Goal: Use online tool/utility: Utilize a website feature to perform a specific function

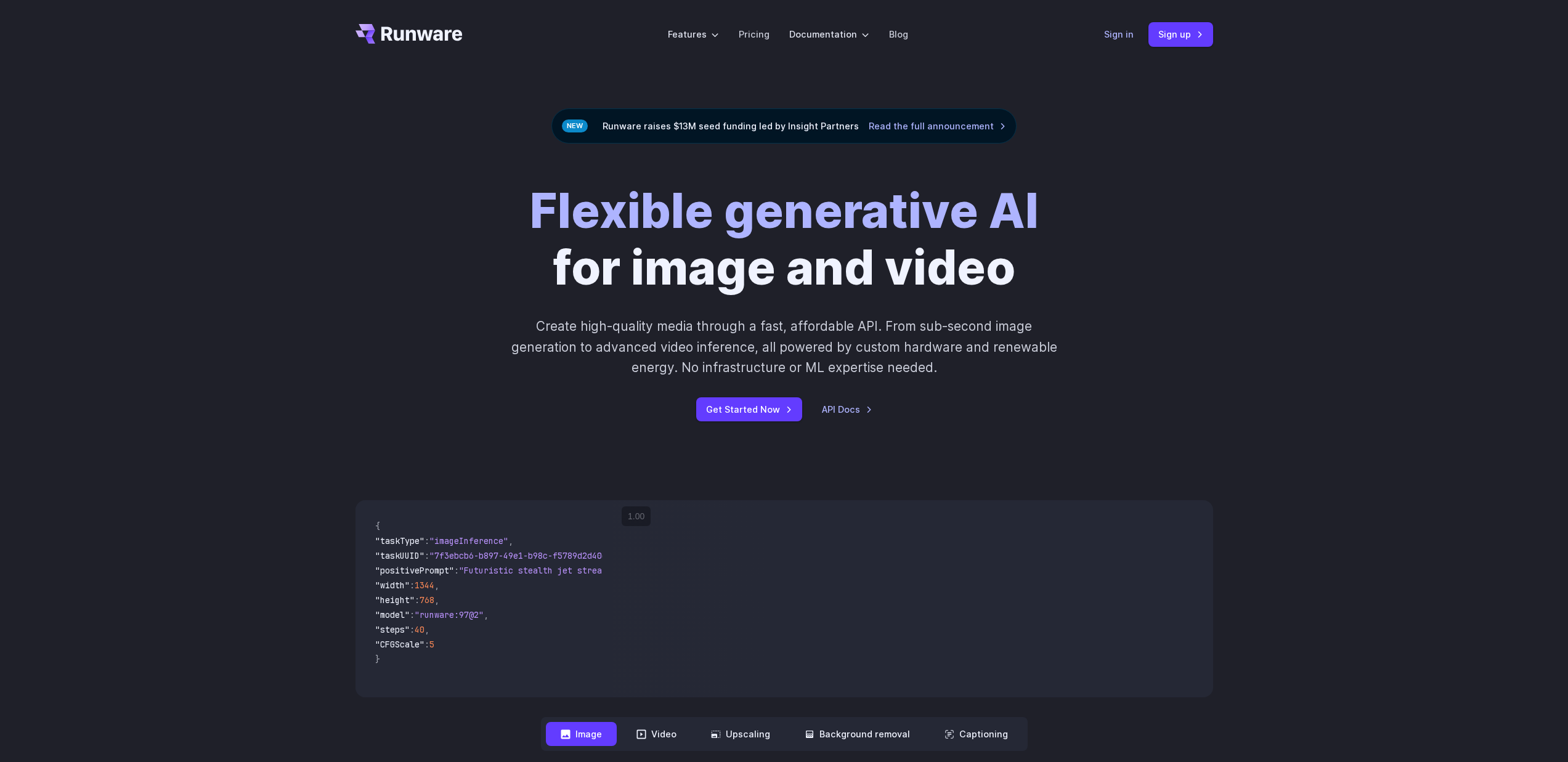
click at [1125, 37] on link "Sign in" at bounding box center [1119, 34] width 30 height 14
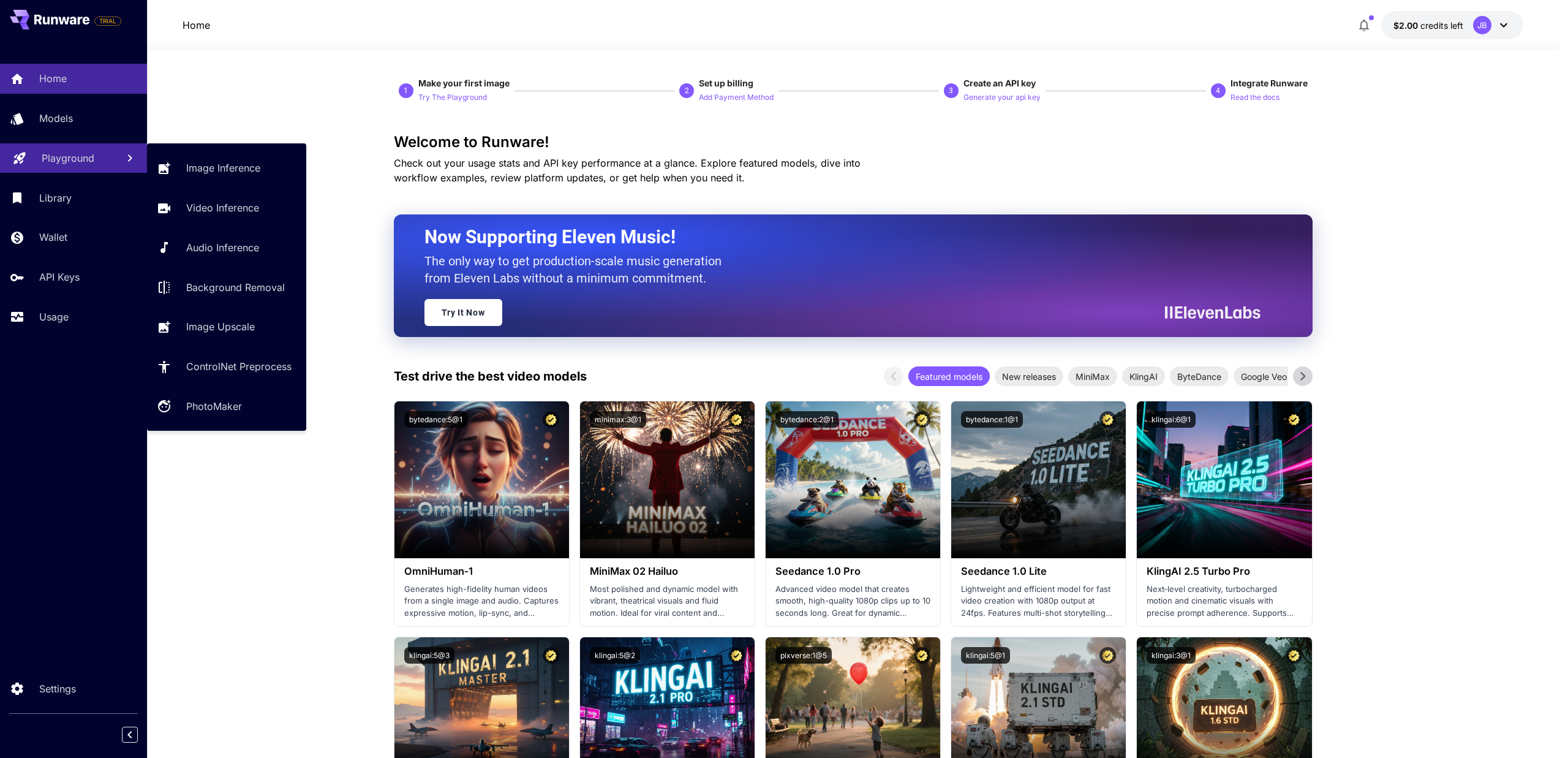
click at [76, 162] on p "Playground" at bounding box center [68, 158] width 53 height 14
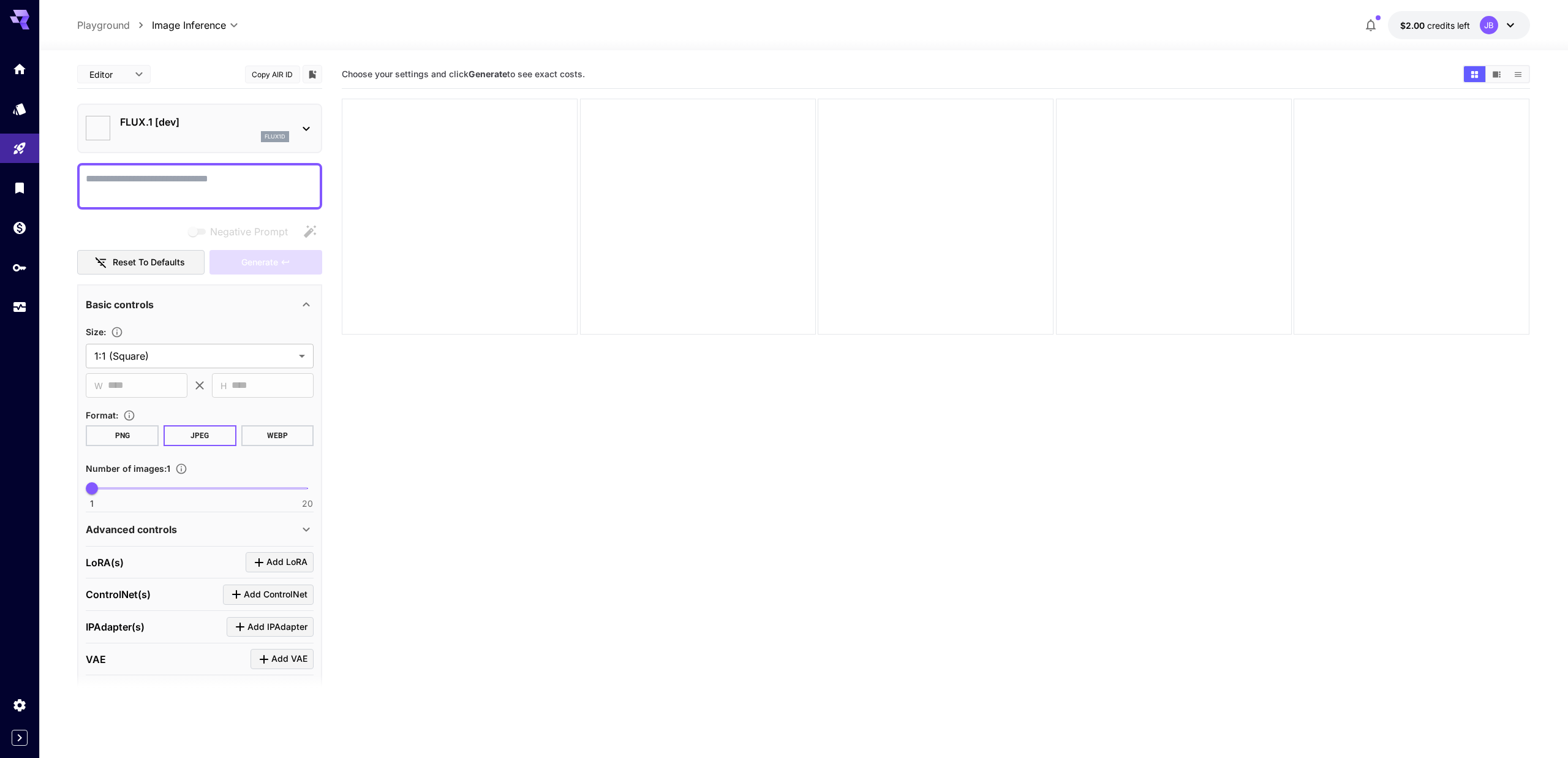
type input "**********"
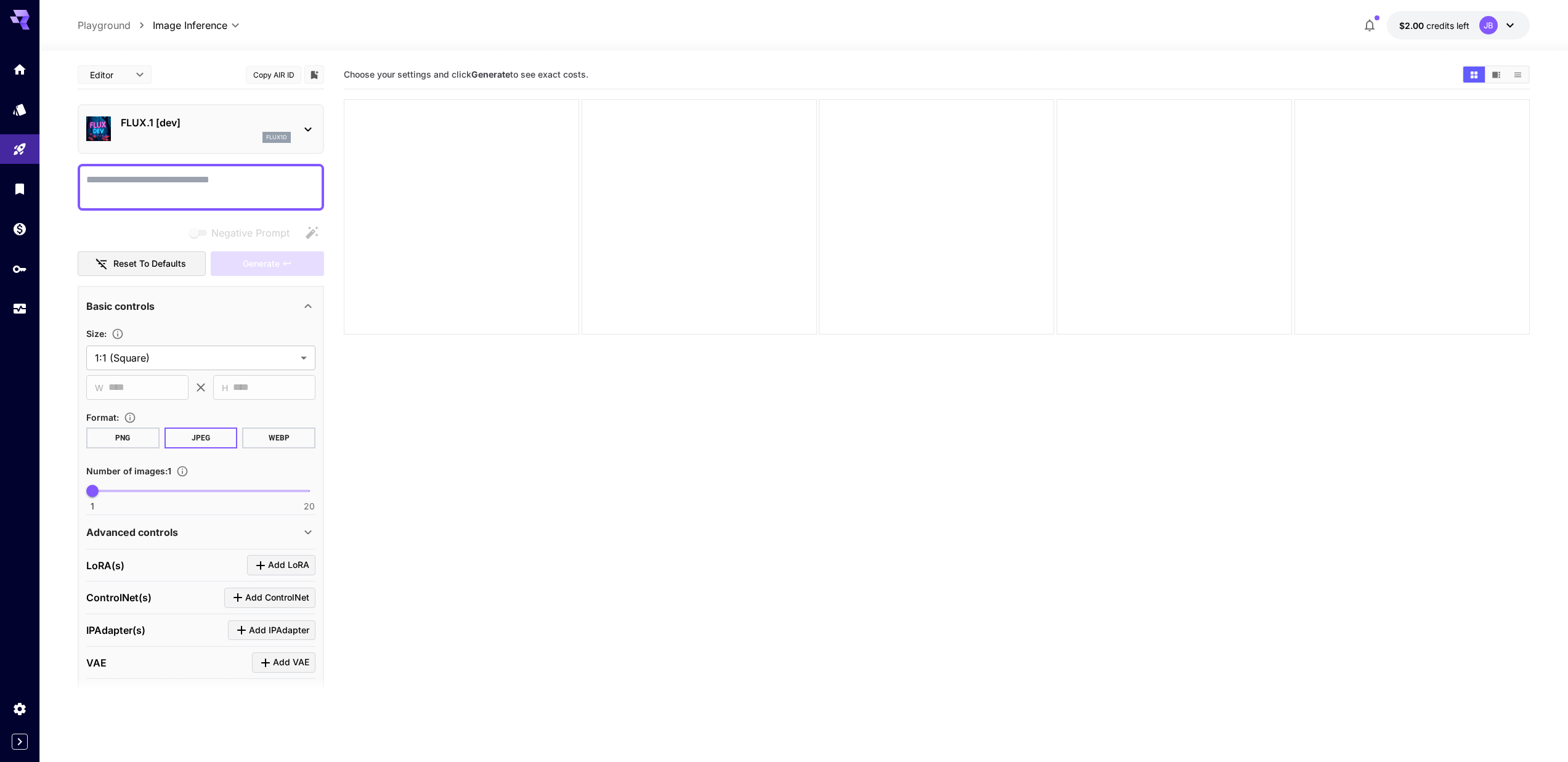
click at [206, 129] on p "FLUX.1 [dev]" at bounding box center [206, 122] width 170 height 15
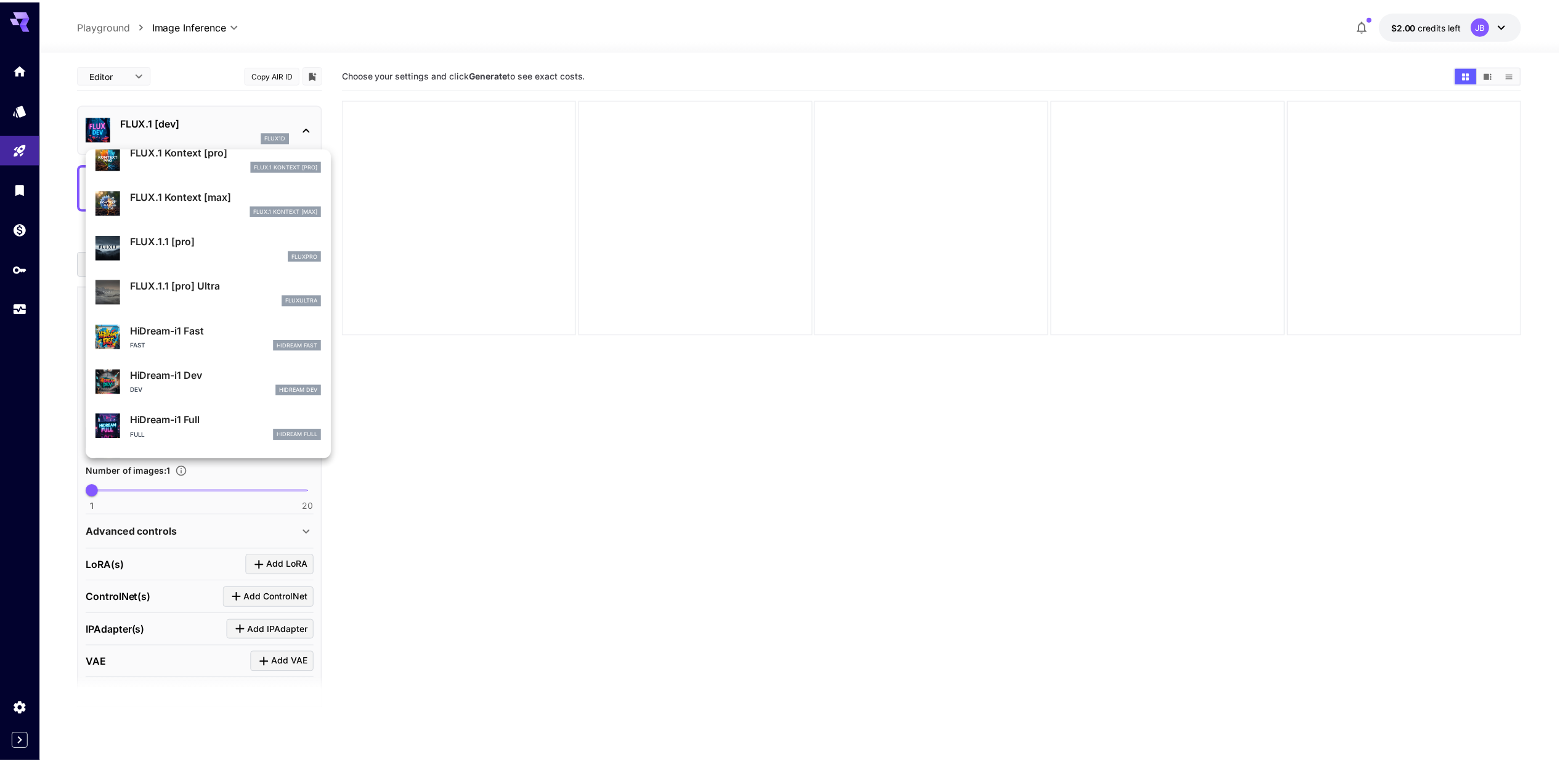
scroll to position [997, 0]
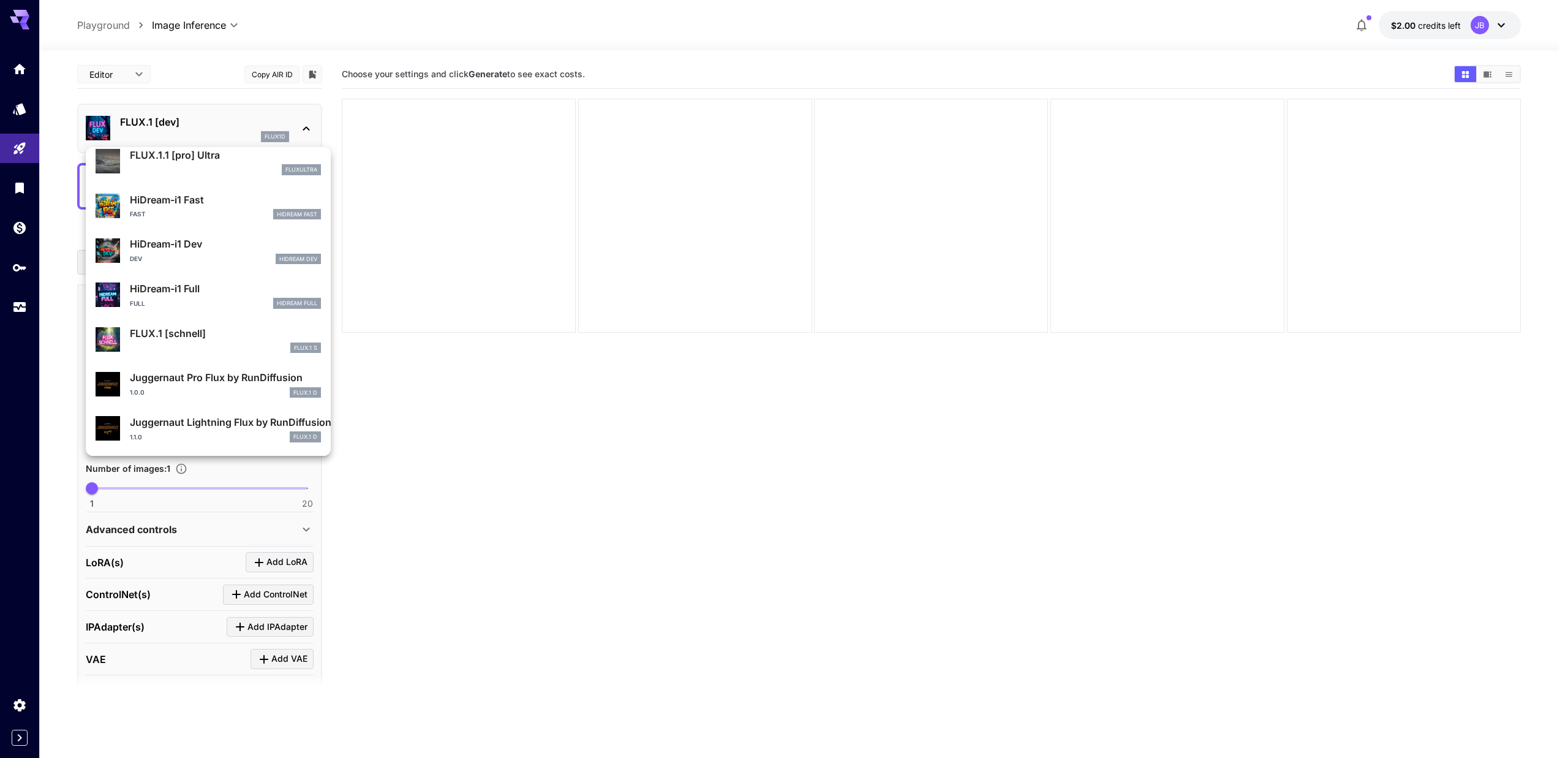
click at [239, 56] on div at bounding box center [784, 379] width 1568 height 758
